Goal: Download file/media

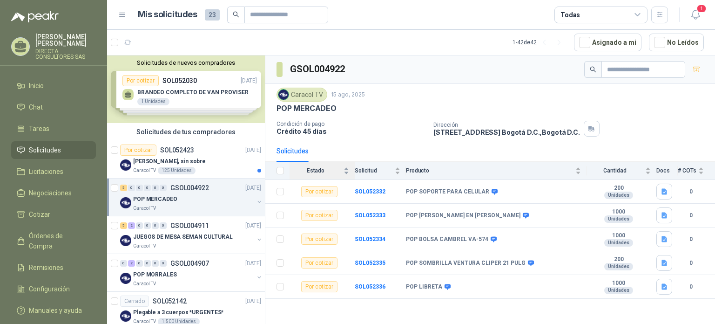
scroll to position [47, 0]
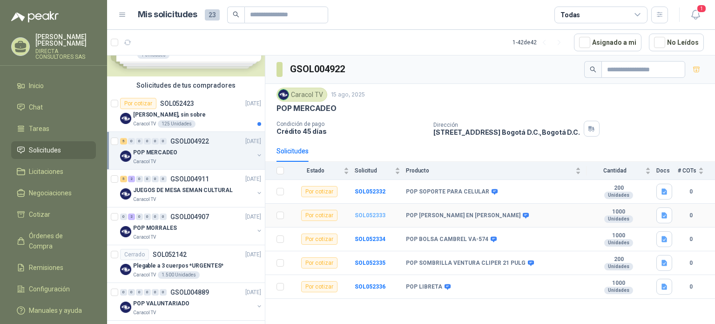
click at [372, 214] on b "SOL052333" at bounding box center [370, 215] width 31 height 7
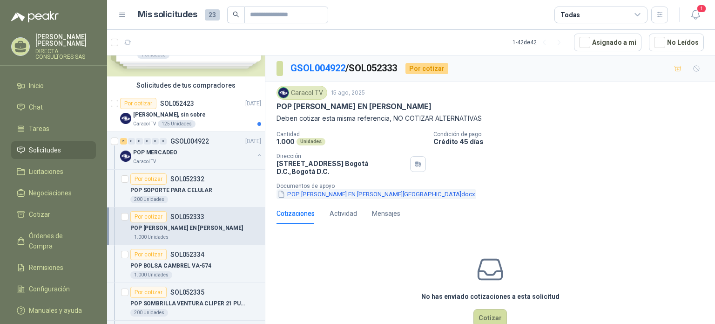
click at [324, 193] on button "POP [PERSON_NAME] EN [PERSON_NAME][GEOGRAPHIC_DATA]docx" at bounding box center [377, 194] width 200 height 10
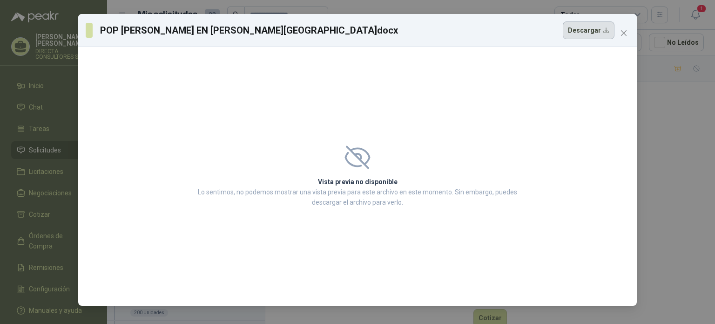
click at [604, 32] on button "Descargar" at bounding box center [589, 30] width 52 height 18
click at [625, 32] on icon "close" at bounding box center [624, 33] width 6 height 6
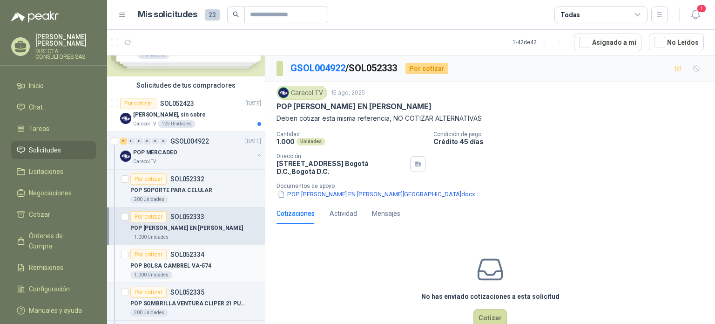
click at [166, 264] on p "POP BOLSA CAMBREL VA-574" at bounding box center [170, 265] width 81 height 9
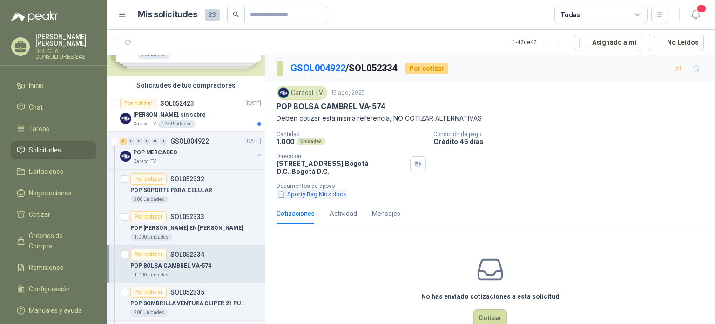
click at [308, 193] on button "Sporty Bag Kidz.docx" at bounding box center [312, 194] width 71 height 10
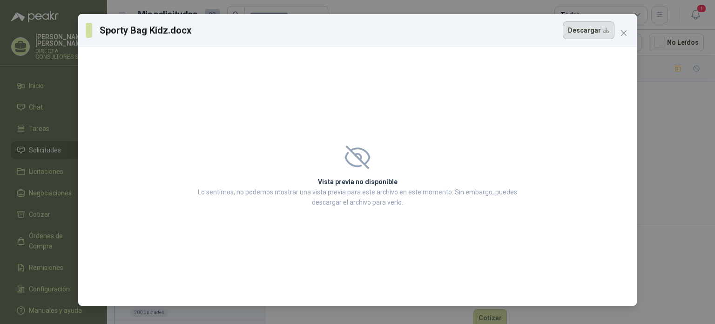
click at [598, 30] on button "Descargar" at bounding box center [589, 30] width 52 height 18
drag, startPoint x: 628, startPoint y: 34, endPoint x: 624, endPoint y: 31, distance: 5.0
click at [628, 33] on span "Close" at bounding box center [624, 32] width 15 height 7
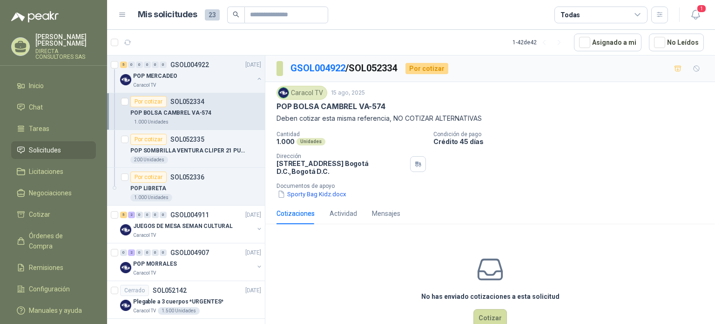
scroll to position [186, 0]
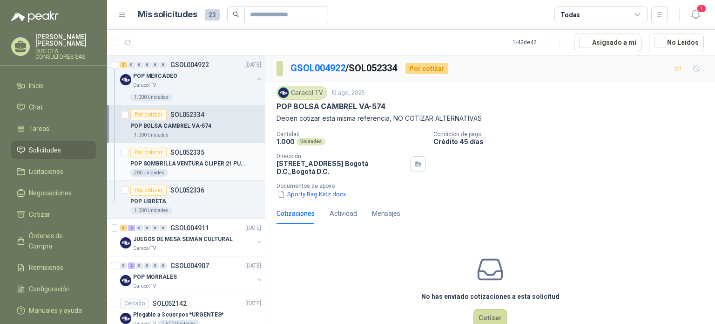
click at [196, 156] on div "Por cotizar SOL052335" at bounding box center [167, 152] width 74 height 11
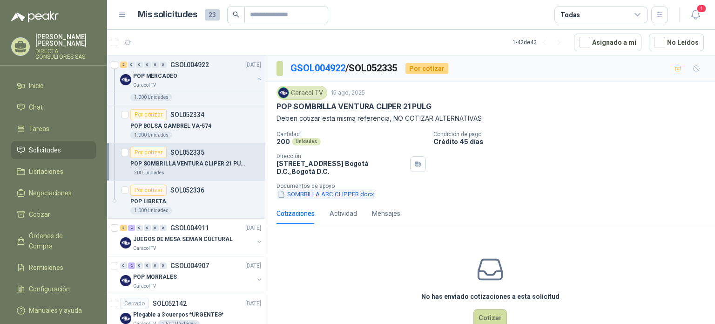
click at [324, 191] on button "SOMBRILLA ARC CLIPPER.docx" at bounding box center [326, 194] width 99 height 10
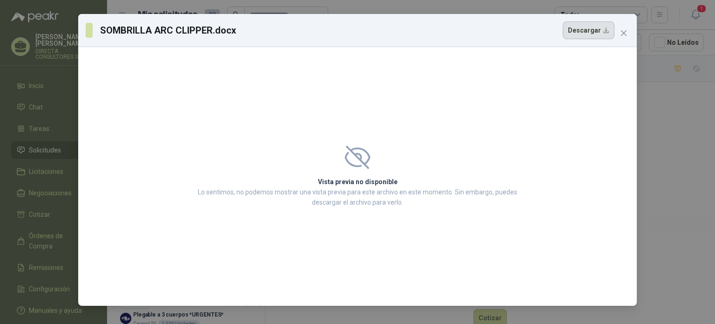
click at [591, 33] on button "Descargar" at bounding box center [589, 30] width 52 height 18
click at [620, 29] on icon "close" at bounding box center [623, 32] width 7 height 7
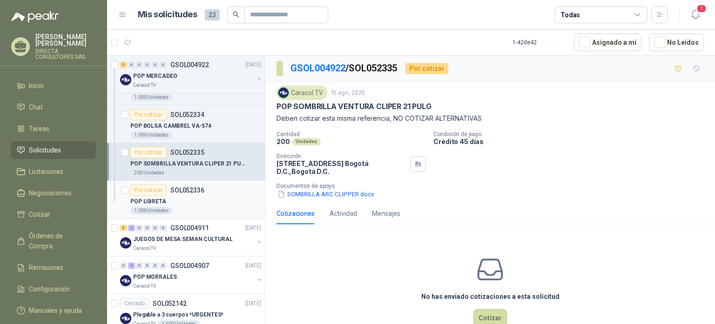
scroll to position [233, 0]
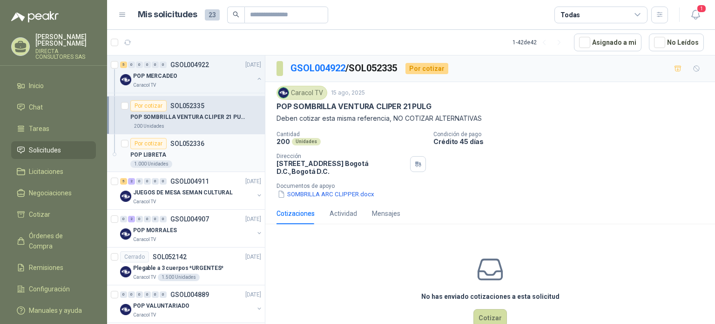
click at [188, 151] on div "POP LIBRETA" at bounding box center [195, 154] width 131 height 11
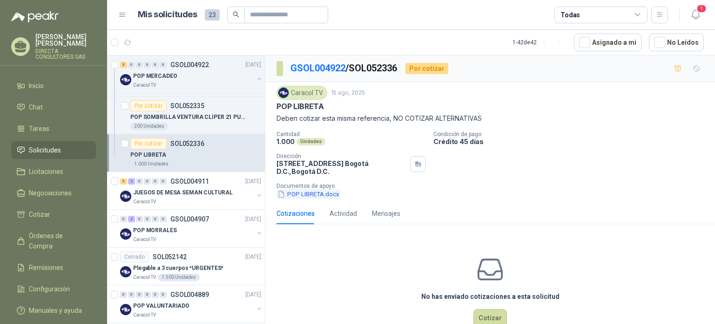
click at [309, 194] on button "POP LIBRETA.docx" at bounding box center [309, 194] width 64 height 10
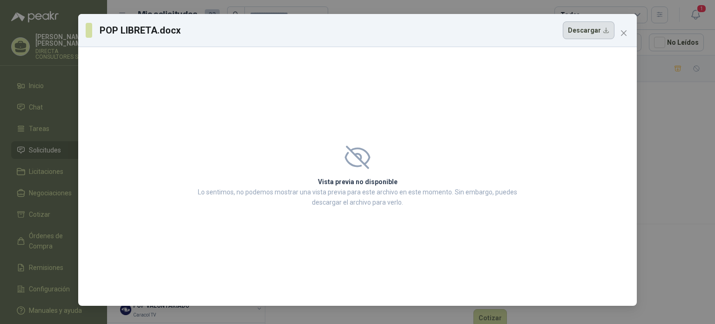
click at [587, 29] on button "Descargar" at bounding box center [589, 30] width 52 height 18
